Goal: Task Accomplishment & Management: Use online tool/utility

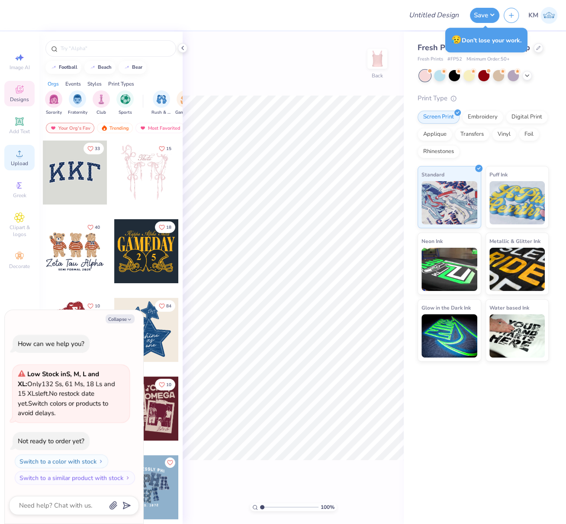
click at [15, 153] on icon at bounding box center [19, 153] width 10 height 10
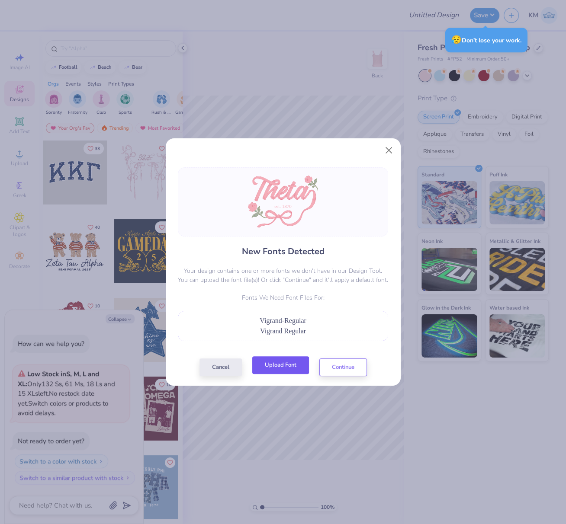
click at [275, 363] on button "Upload Font" at bounding box center [280, 365] width 57 height 18
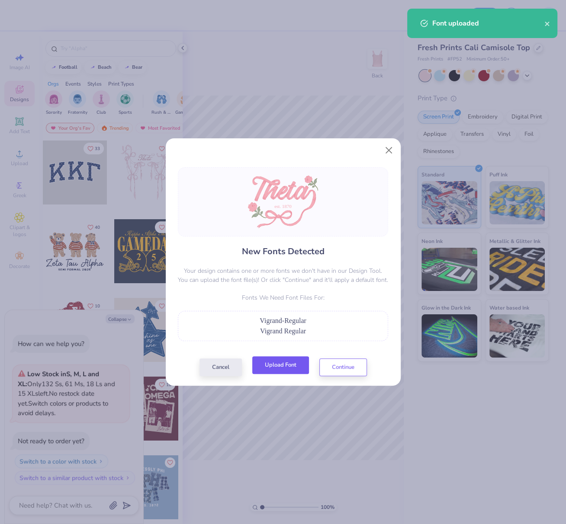
click at [286, 368] on button "Upload Font" at bounding box center [280, 365] width 57 height 18
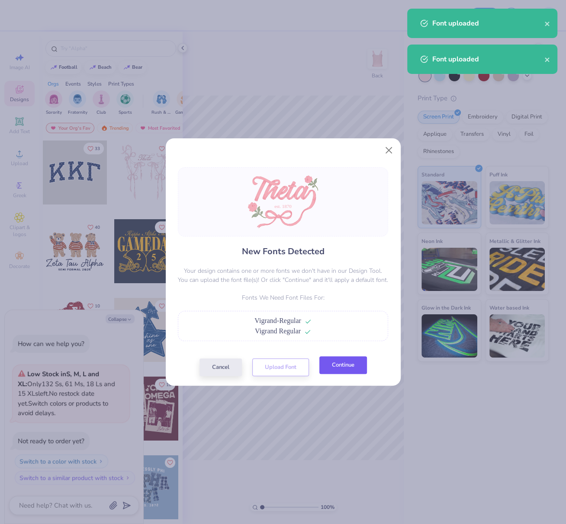
click at [350, 371] on button "Continue" at bounding box center [343, 365] width 48 height 18
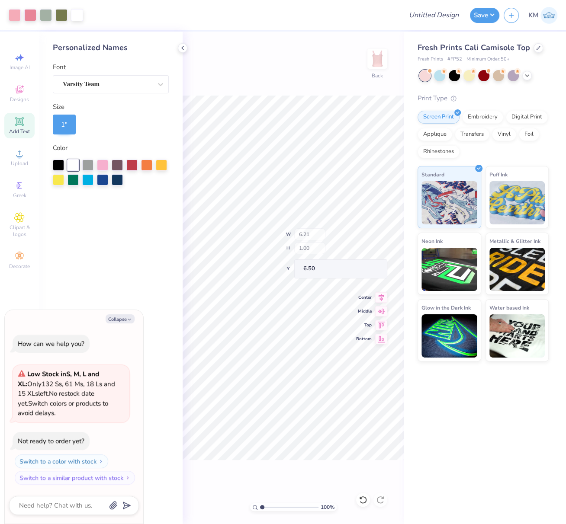
type textarea "x"
type input "6.21"
type input "1.00"
type input "6.50"
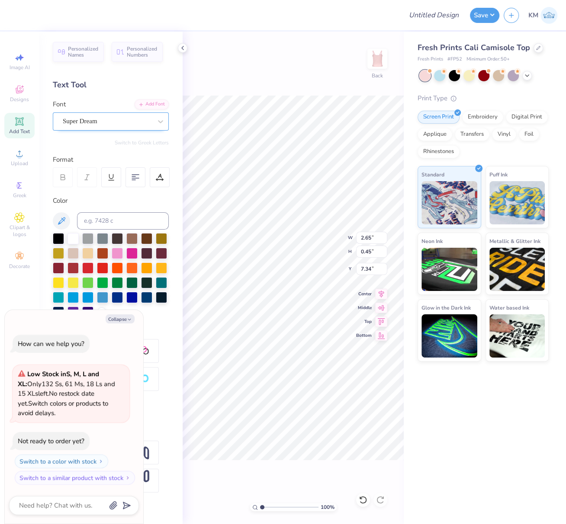
drag, startPoint x: 159, startPoint y: 117, endPoint x: 131, endPoint y: 129, distance: 30.4
click at [159, 117] on icon at bounding box center [160, 121] width 9 height 9
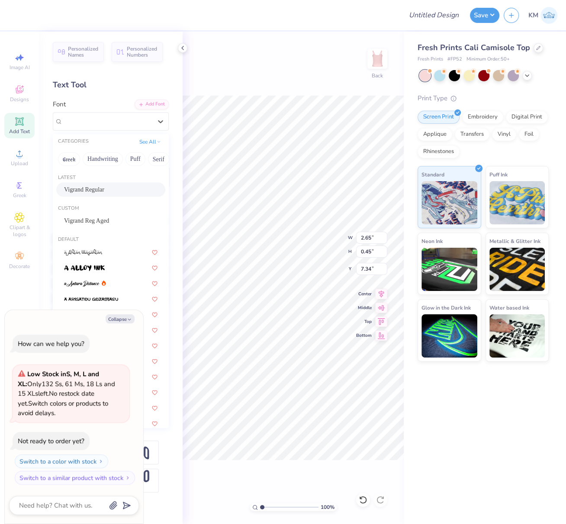
click at [86, 187] on span "Vigrand Regular" at bounding box center [84, 189] width 40 height 9
type textarea "x"
type input "2.59"
type input "0.55"
type input "7.32"
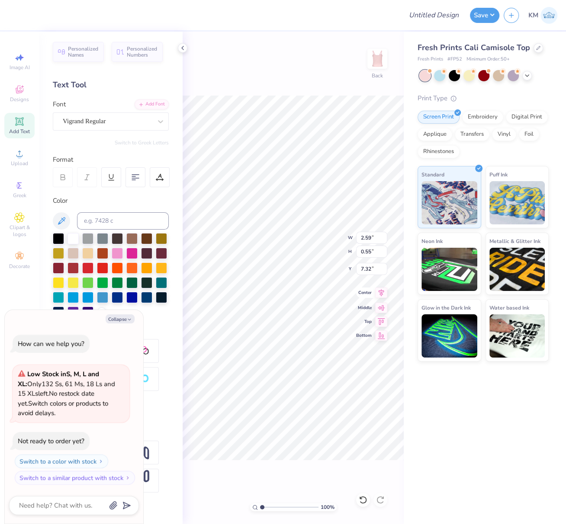
click at [381, 293] on icon at bounding box center [381, 292] width 6 height 7
type textarea "x"
type input "9.19"
type input "6.96"
type input "3.52"
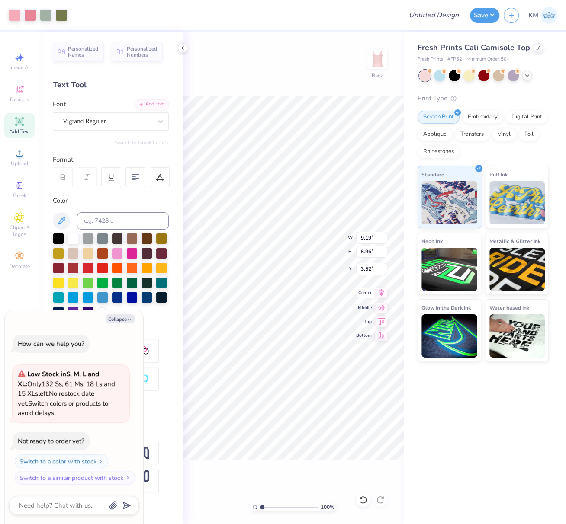
drag, startPoint x: 380, startPoint y: 292, endPoint x: 376, endPoint y: 304, distance: 11.9
click at [380, 292] on icon at bounding box center [381, 293] width 12 height 10
type textarea "x"
type input "3.62"
click at [355, 236] on div "100 % Back W 9.19 9.19 " H 6.96 6.96 " Y 3.62 3.62 " Center Middle Top Bottom" at bounding box center [292, 278] width 221 height 493
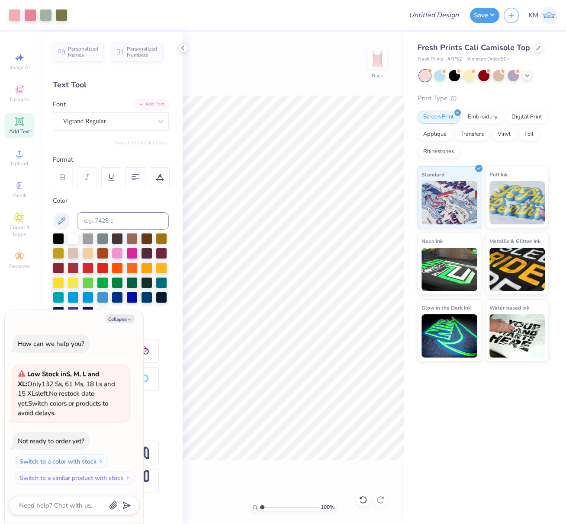
type textarea "x"
drag, startPoint x: 370, startPoint y: 239, endPoint x: 360, endPoint y: 237, distance: 10.3
click at [361, 237] on input "9.19" at bounding box center [371, 238] width 31 height 12
type input "7"
type textarea "x"
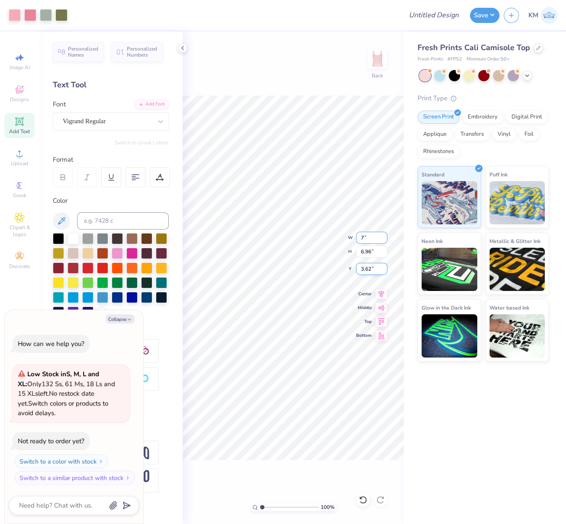
type input "7.00"
type input "5.30"
drag, startPoint x: 368, startPoint y: 269, endPoint x: 361, endPoint y: 273, distance: 8.9
click at [360, 269] on input "4.45" at bounding box center [371, 269] width 31 height 12
type input "2.5"
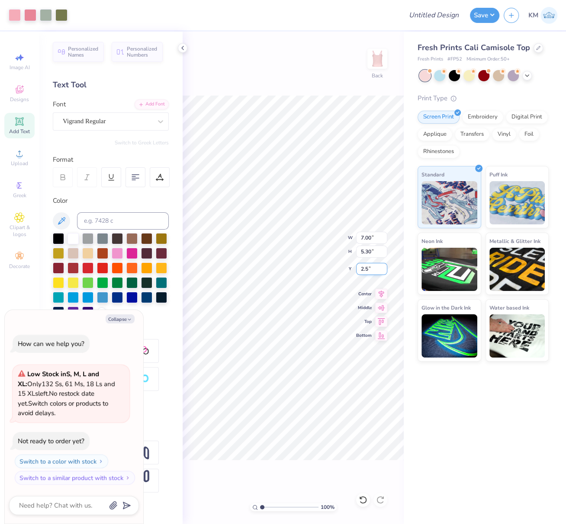
type textarea "x"
type input "2.50"
drag, startPoint x: 381, startPoint y: 291, endPoint x: 378, endPoint y: 294, distance: 4.6
click at [381, 291] on icon at bounding box center [381, 292] width 6 height 7
type textarea "x"
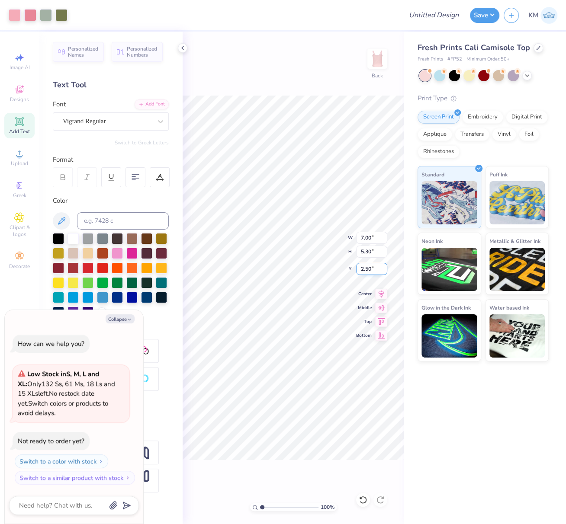
drag, startPoint x: 367, startPoint y: 269, endPoint x: 358, endPoint y: 269, distance: 9.5
click at [358, 269] on input "2.50" at bounding box center [371, 269] width 31 height 12
type input "2"
type textarea "x"
type input "2.00"
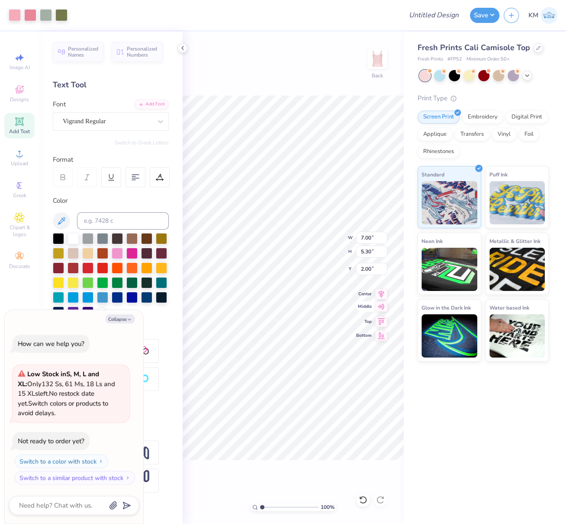
type textarea "x"
click at [442, 14] on input "Design Title" at bounding box center [444, 14] width 42 height 17
paste input "FPS239831"
type input "FPS239831"
type textarea "x"
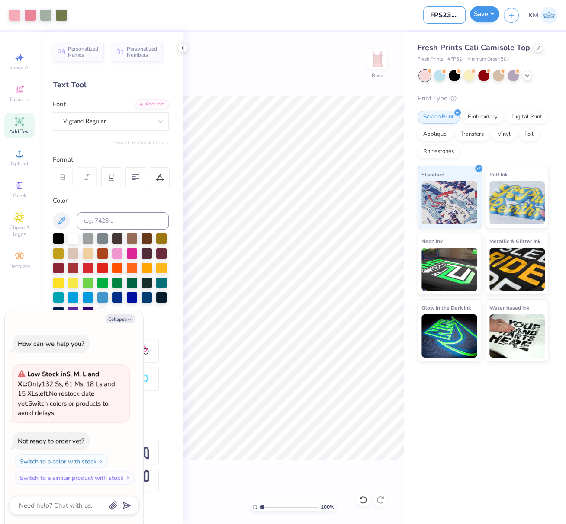
scroll to position [0, 9]
type input "FPS239831"
click at [487, 14] on button "Save" at bounding box center [484, 13] width 29 height 15
type textarea "x"
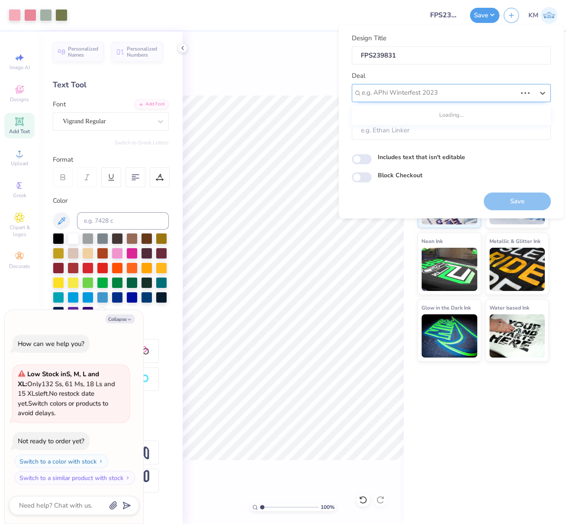
click at [459, 96] on div at bounding box center [439, 93] width 155 height 12
click at [435, 112] on div "Design Tool Gallery" at bounding box center [451, 116] width 192 height 14
type input "design tool gall"
type textarea "x"
type input "Design Tool Gallery User"
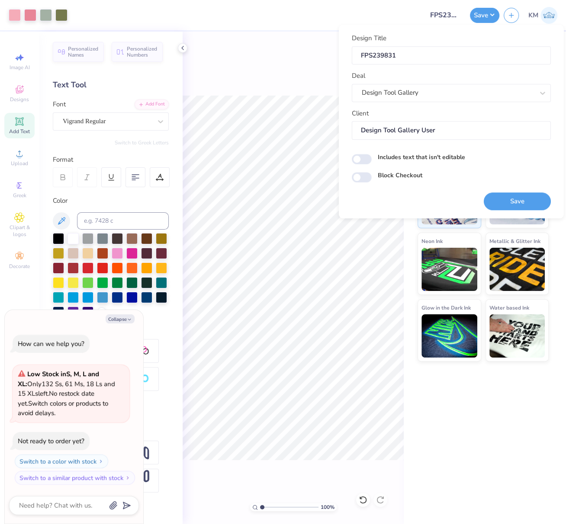
drag, startPoint x: 520, startPoint y: 199, endPoint x: 295, endPoint y: 0, distance: 300.5
click at [520, 199] on button "Save" at bounding box center [516, 201] width 67 height 18
click at [126, 320] on button "Collapse" at bounding box center [120, 318] width 29 height 9
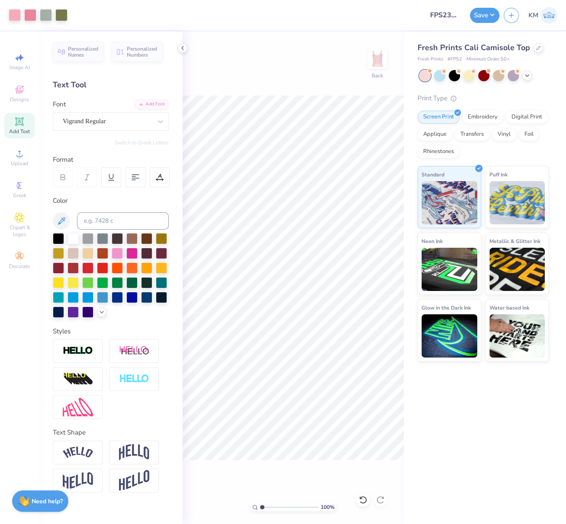
type textarea "x"
click at [484, 16] on button "Save" at bounding box center [484, 13] width 29 height 15
click at [492, 15] on button "Save" at bounding box center [484, 13] width 29 height 15
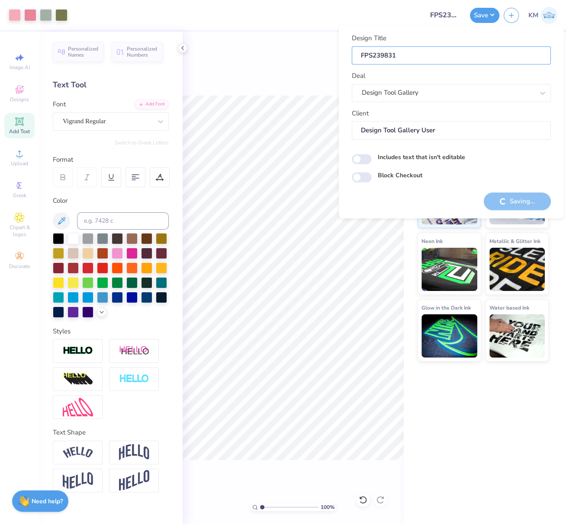
drag, startPoint x: 410, startPoint y: 54, endPoint x: 349, endPoint y: 52, distance: 61.5
click at [350, 52] on div "Design Title FPS239831 Deal Design Tool Gallery Client Design Tool Gallery User…" at bounding box center [451, 122] width 225 height 194
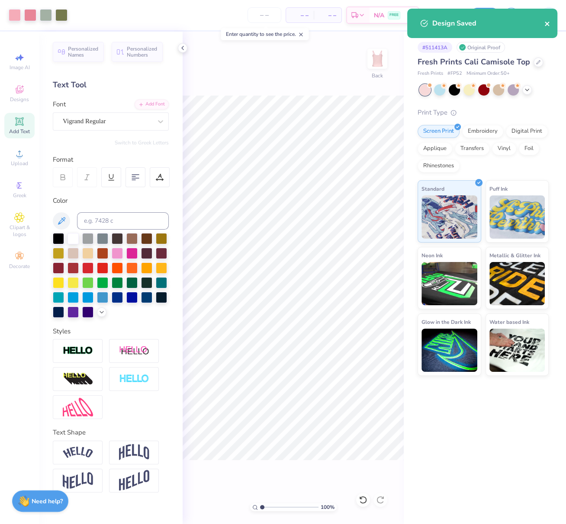
click at [546, 25] on icon "close" at bounding box center [546, 24] width 4 height 4
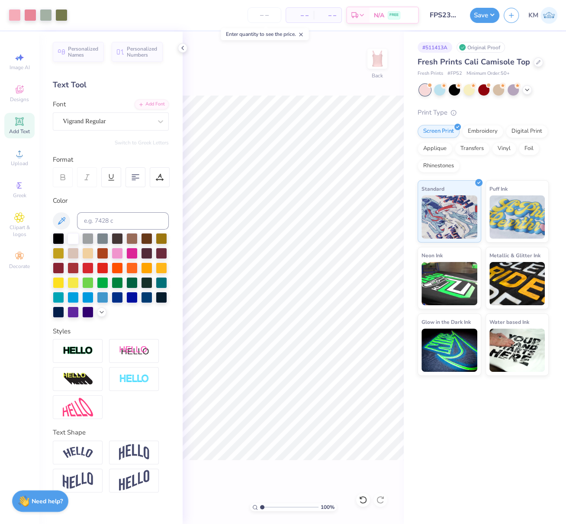
click at [491, 17] on div "Art colors – – Per Item – – Total Est. Delivery N/A FREE Design Title FPS239831…" at bounding box center [283, 262] width 566 height 524
click at [490, 13] on button "Save" at bounding box center [484, 13] width 29 height 15
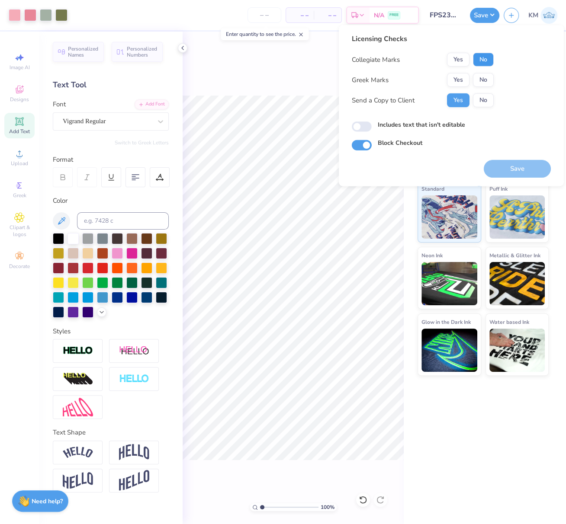
click at [483, 59] on button "No" at bounding box center [483, 60] width 21 height 14
click at [459, 79] on button "Yes" at bounding box center [458, 80] width 22 height 14
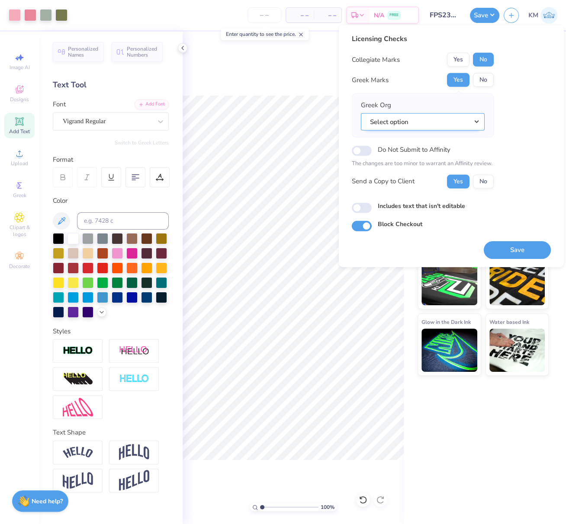
drag, startPoint x: 476, startPoint y: 118, endPoint x: 474, endPoint y: 128, distance: 10.1
click at [476, 118] on button "Select option" at bounding box center [423, 122] width 124 height 18
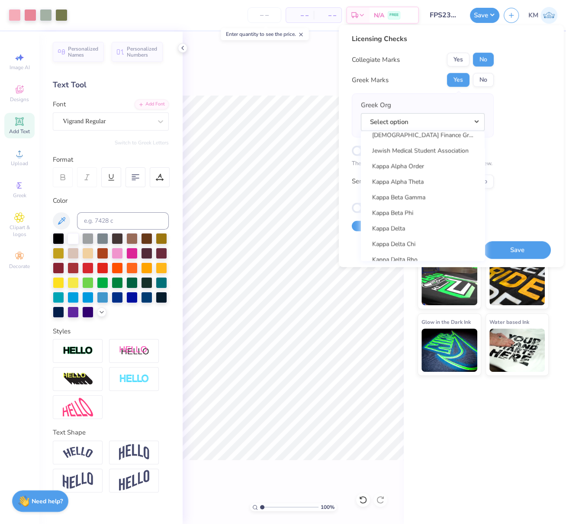
scroll to position [3031, 0]
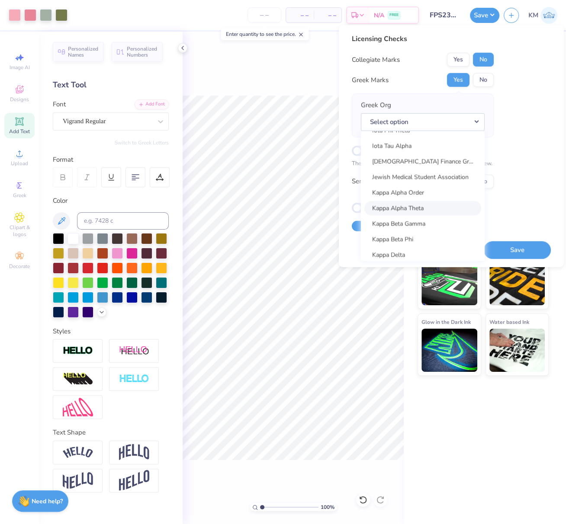
click at [419, 208] on link "Kappa Alpha Theta" at bounding box center [422, 208] width 117 height 14
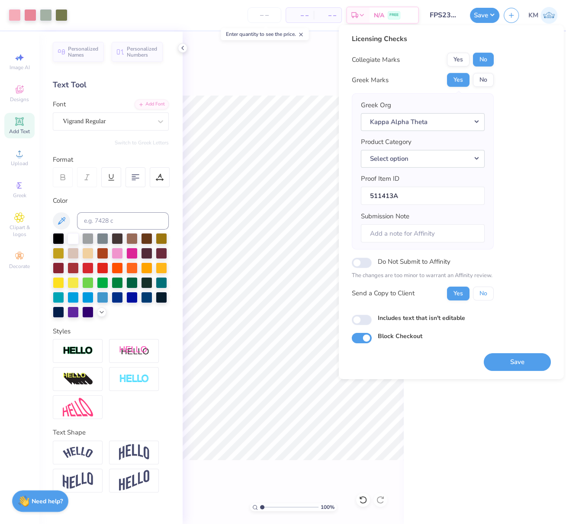
drag, startPoint x: 483, startPoint y: 294, endPoint x: 484, endPoint y: 304, distance: 10.9
click at [483, 294] on button "No" at bounding box center [483, 293] width 21 height 14
drag, startPoint x: 509, startPoint y: 361, endPoint x: 273, endPoint y: 0, distance: 430.8
click at [509, 362] on button "Save" at bounding box center [516, 362] width 67 height 18
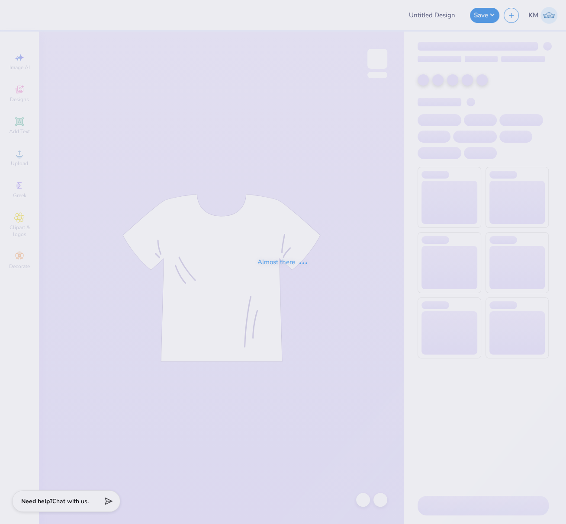
type input "FPS239831"
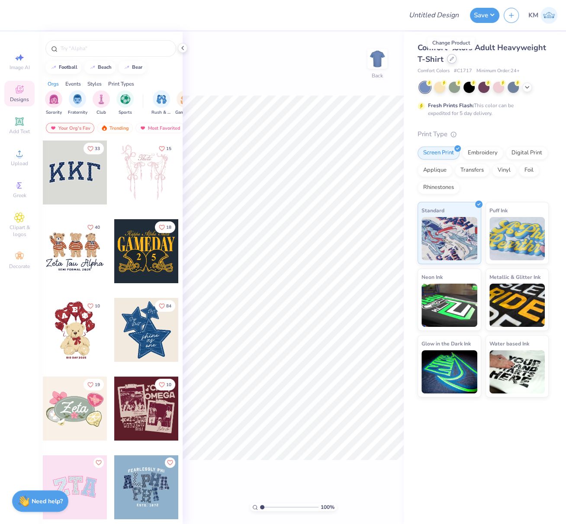
click at [450, 59] on icon at bounding box center [451, 58] width 3 height 3
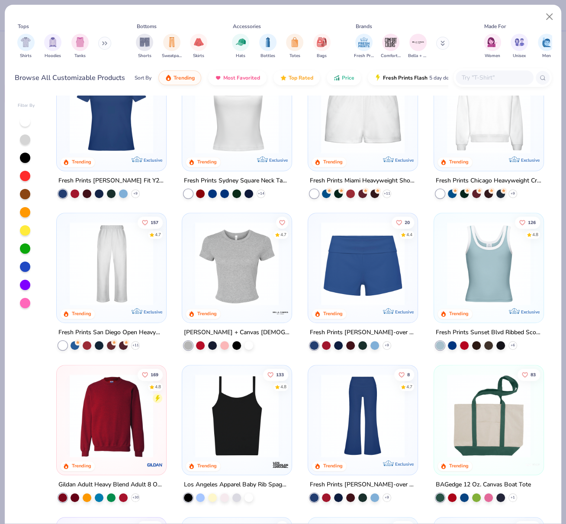
scroll to position [346, 0]
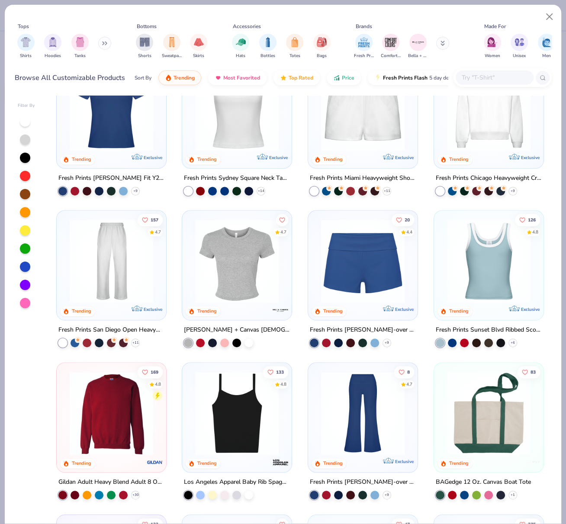
click at [256, 260] on img at bounding box center [237, 260] width 92 height 83
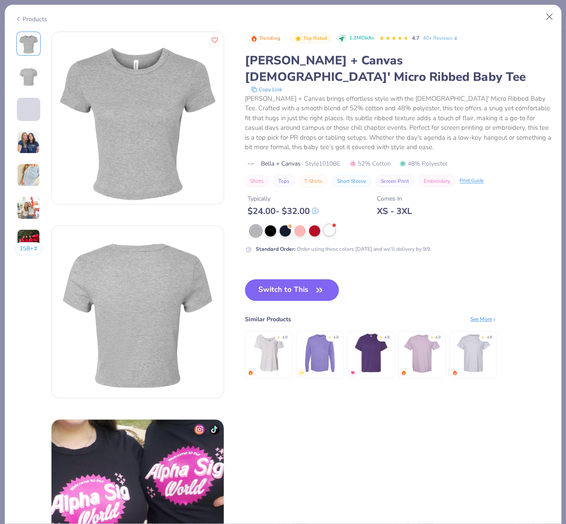
click at [331, 224] on div at bounding box center [328, 229] width 11 height 11
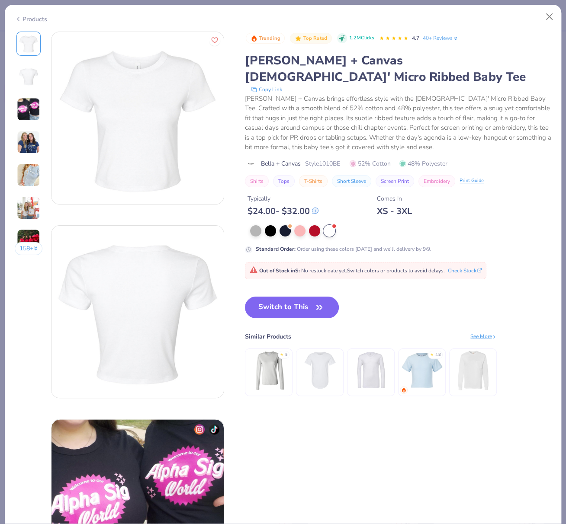
click at [290, 297] on button "Switch to This" at bounding box center [292, 308] width 94 height 22
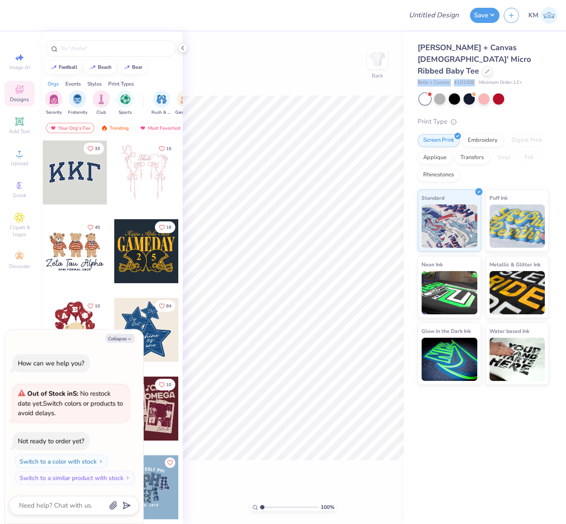
drag, startPoint x: 413, startPoint y: 69, endPoint x: 473, endPoint y: 69, distance: 59.2
click at [474, 70] on div "Bella + Canvas [DEMOGRAPHIC_DATA]' Micro Ribbed Baby Tee Bella + Canvas # 1010B…" at bounding box center [484, 208] width 162 height 353
copy div "Bella + Canvas # 1010BE"
click at [123, 339] on button "Collapse" at bounding box center [120, 338] width 29 height 9
type textarea "x"
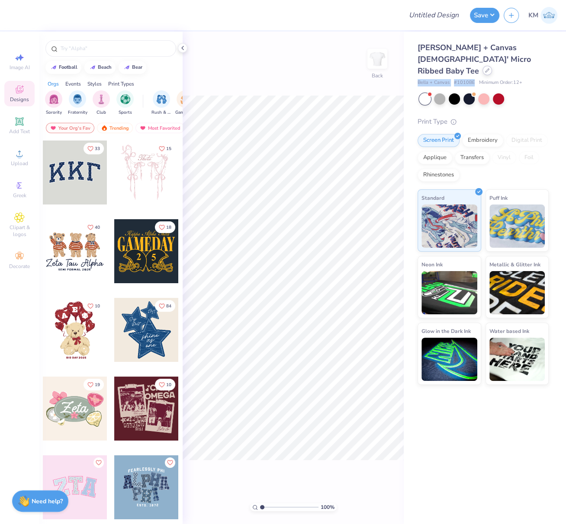
click at [485, 68] on icon at bounding box center [487, 70] width 4 height 4
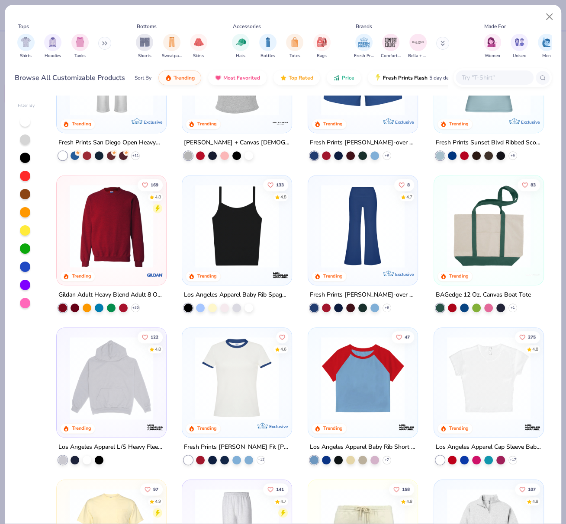
scroll to position [534, 0]
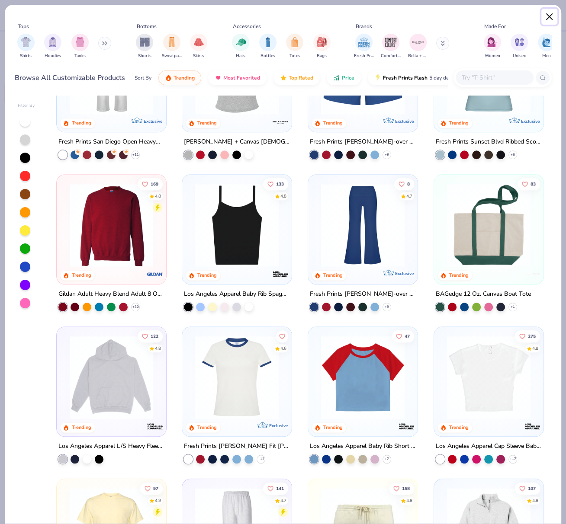
click at [547, 14] on button "Close" at bounding box center [549, 17] width 16 height 16
